Goal: Information Seeking & Learning: Understand process/instructions

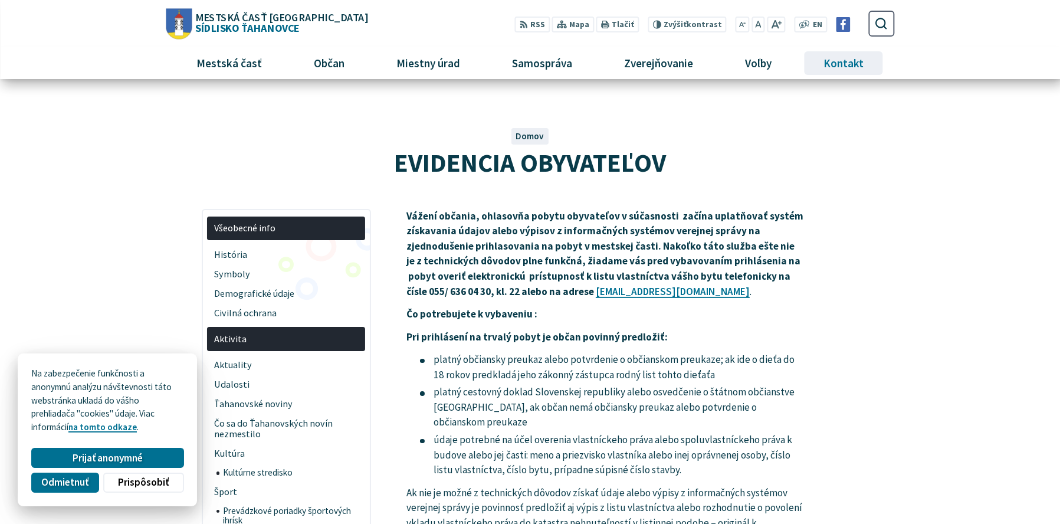
click at [843, 65] on span "Kontakt" at bounding box center [843, 63] width 49 height 32
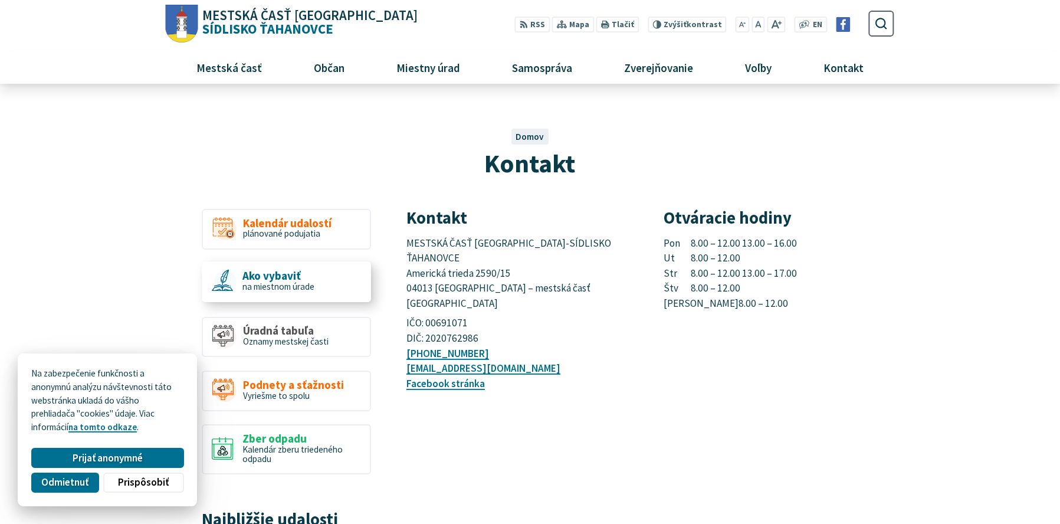
click at [301, 279] on span "Ako vybaviť" at bounding box center [278, 275] width 72 height 12
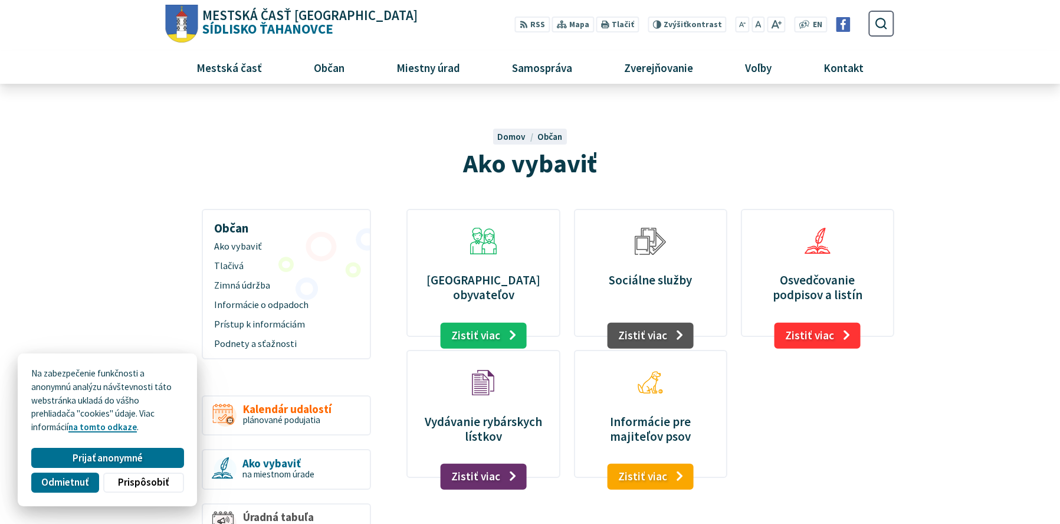
scroll to position [39, 0]
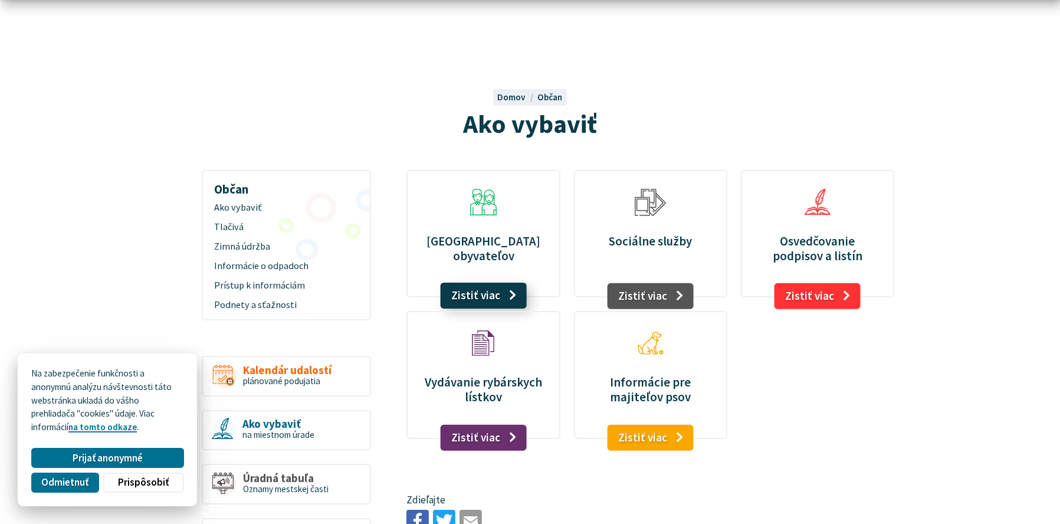
click at [494, 295] on link "Zistiť viac" at bounding box center [483, 295] width 87 height 26
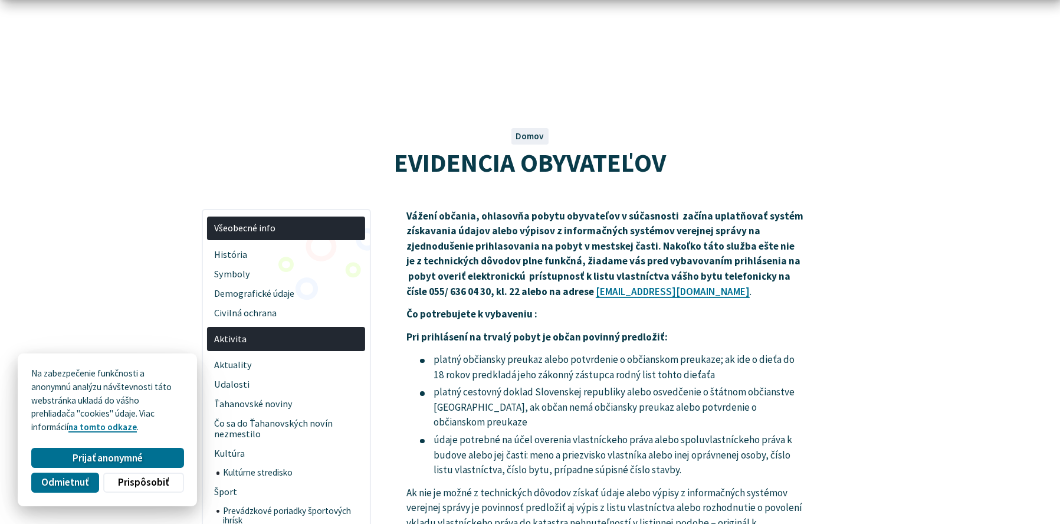
scroll to position [78, 0]
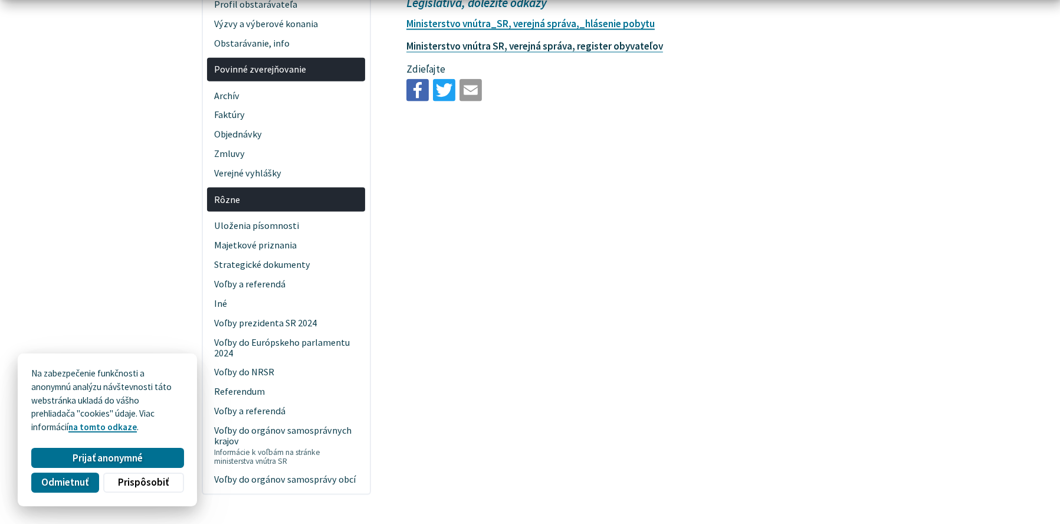
scroll to position [2280, 0]
